Goal: Task Accomplishment & Management: Use online tool/utility

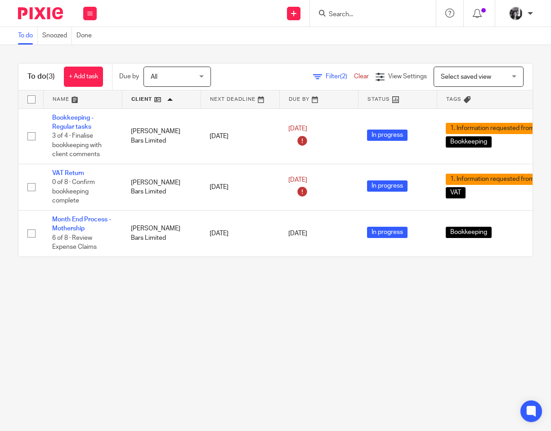
click at [325, 77] on span "Filter (2)" at bounding box center [339, 76] width 28 height 6
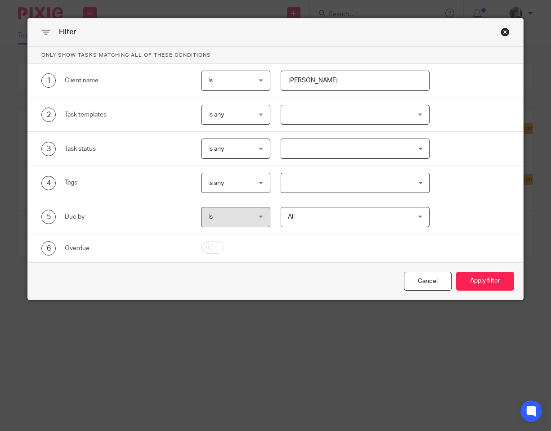
drag, startPoint x: 309, startPoint y: 84, endPoint x: 265, endPoint y: 82, distance: 44.1
click at [265, 82] on div "1 Client name Is Is Is Is not is bram" at bounding box center [270, 81] width 478 height 20
type input "luck"
click at [456, 271] on button "Apply filter" at bounding box center [485, 280] width 58 height 19
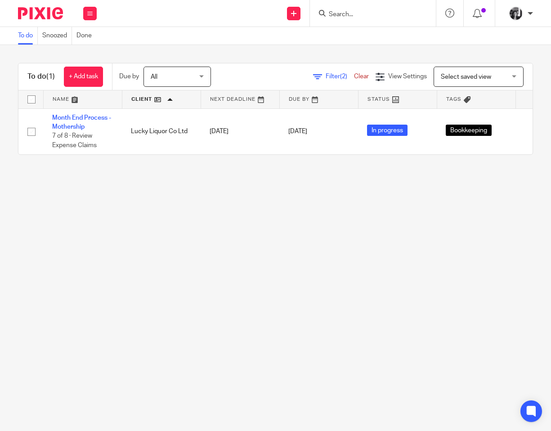
click at [325, 80] on span "Filter (2)" at bounding box center [339, 76] width 28 height 6
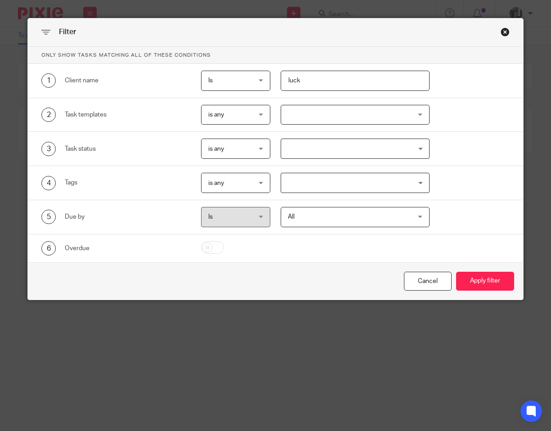
drag, startPoint x: 293, startPoint y: 84, endPoint x: 268, endPoint y: 83, distance: 25.2
click at [270, 83] on div "luck" at bounding box center [350, 81] width 160 height 20
type input "red"
click at [456, 271] on button "Apply filter" at bounding box center [485, 280] width 58 height 19
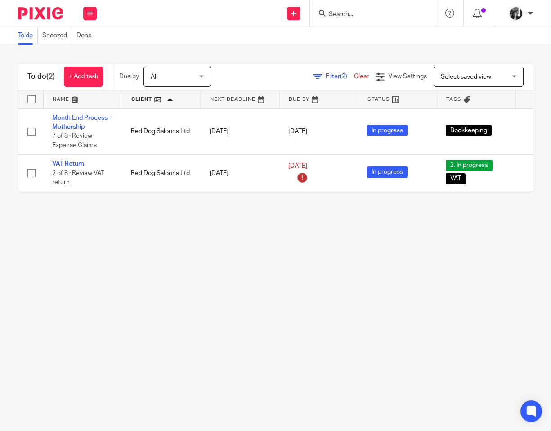
click at [163, 222] on main "To do Snoozed Done To do (2) + Add task Due by All All Today Tomorrow This week…" at bounding box center [275, 215] width 551 height 431
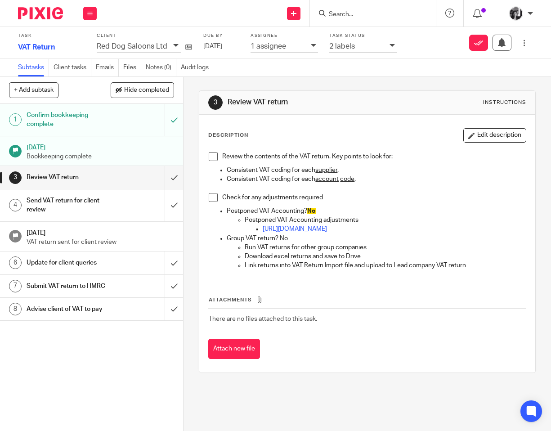
click at [389, 49] on div at bounding box center [392, 46] width 7 height 10
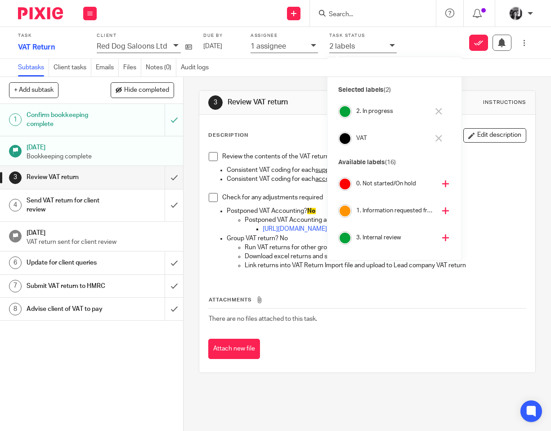
click at [440, 209] on button at bounding box center [445, 211] width 11 height 14
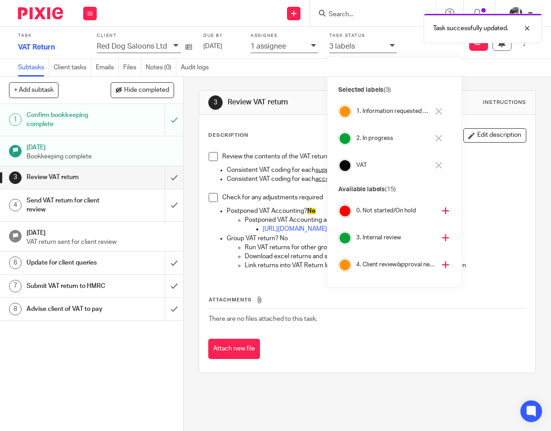
click at [434, 140] on button at bounding box center [438, 138] width 10 height 14
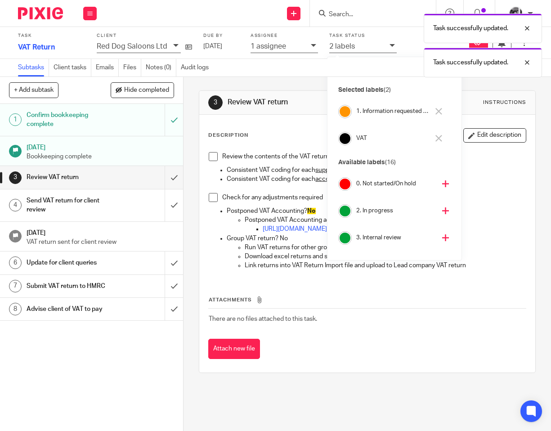
click at [305, 84] on div "3 Review VAT return Instructions Description Edit description Review the conten…" at bounding box center [367, 231] width 337 height 309
